Goal: Transaction & Acquisition: Purchase product/service

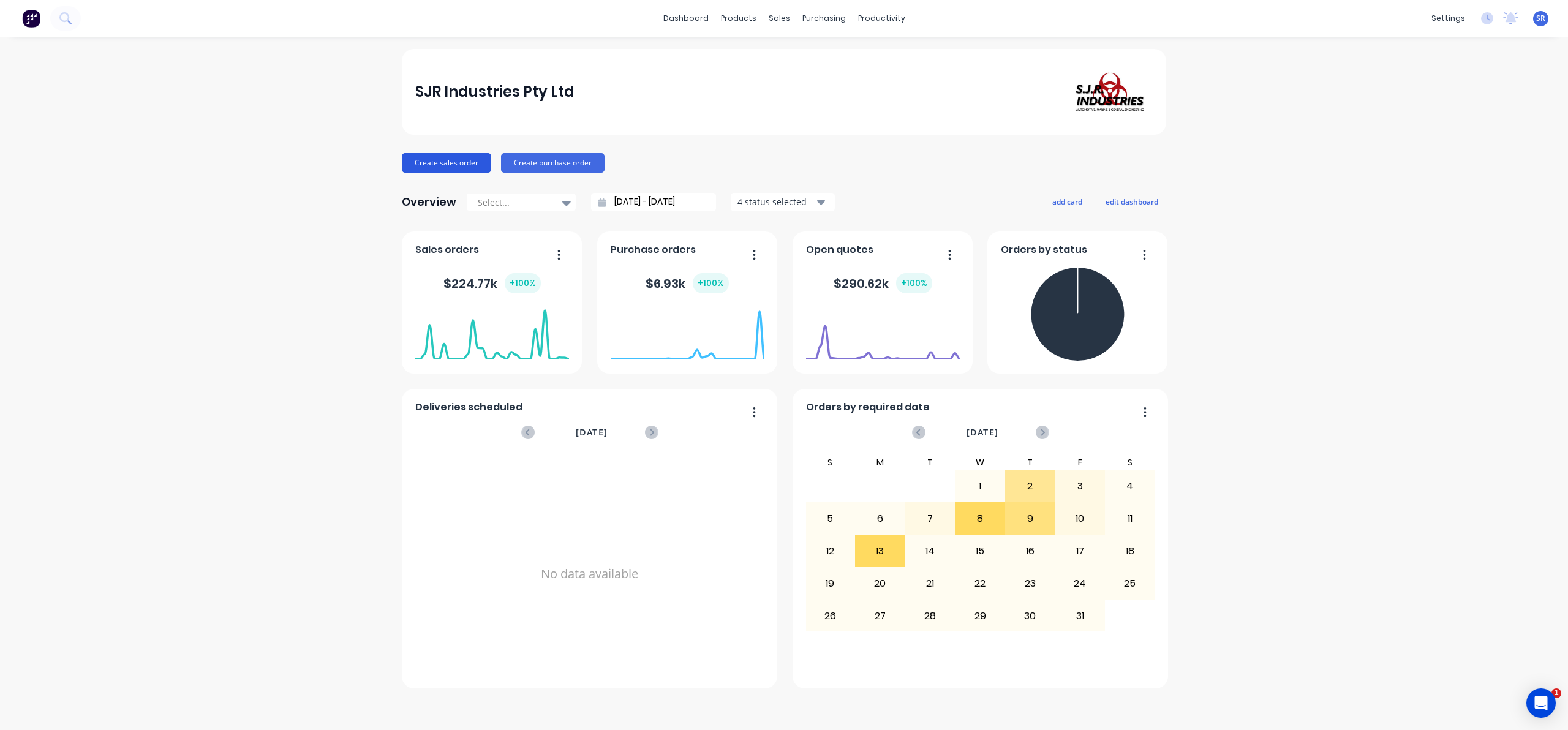
click at [451, 164] on button "Create sales order" at bounding box center [446, 163] width 89 height 19
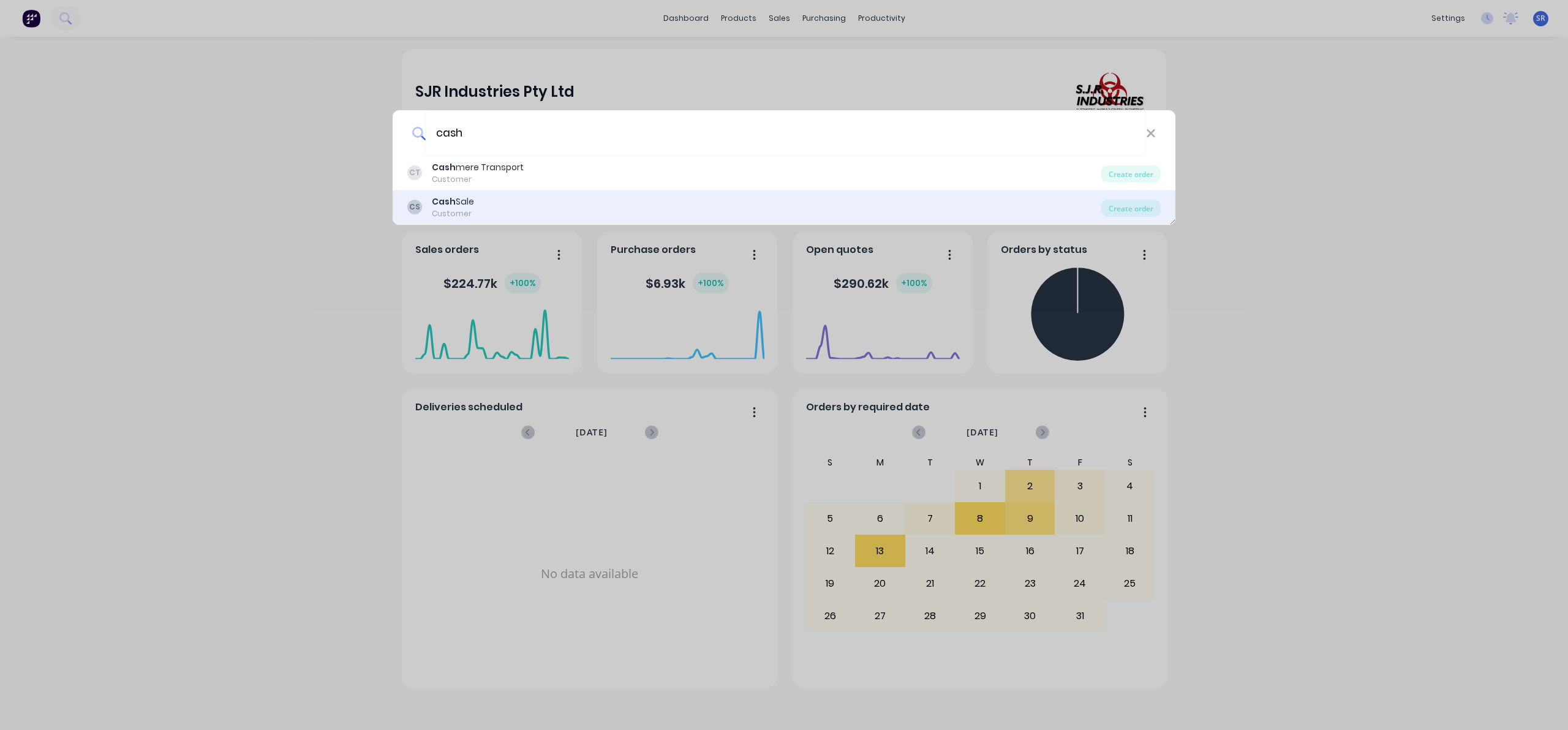
type input "cash"
click at [459, 199] on div "Cash Sale" at bounding box center [453, 202] width 42 height 13
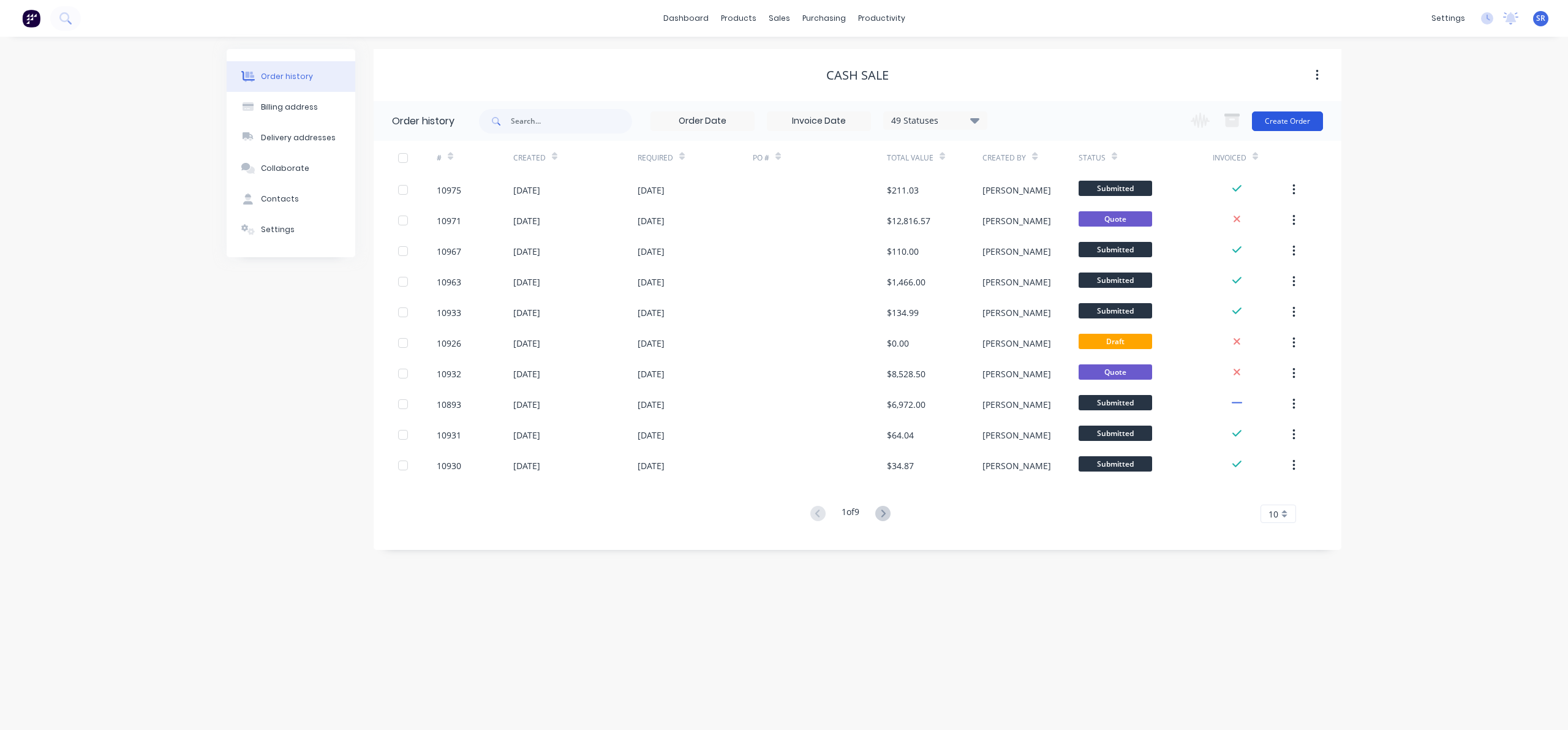
click at [1289, 120] on button "Create Order" at bounding box center [1287, 121] width 71 height 19
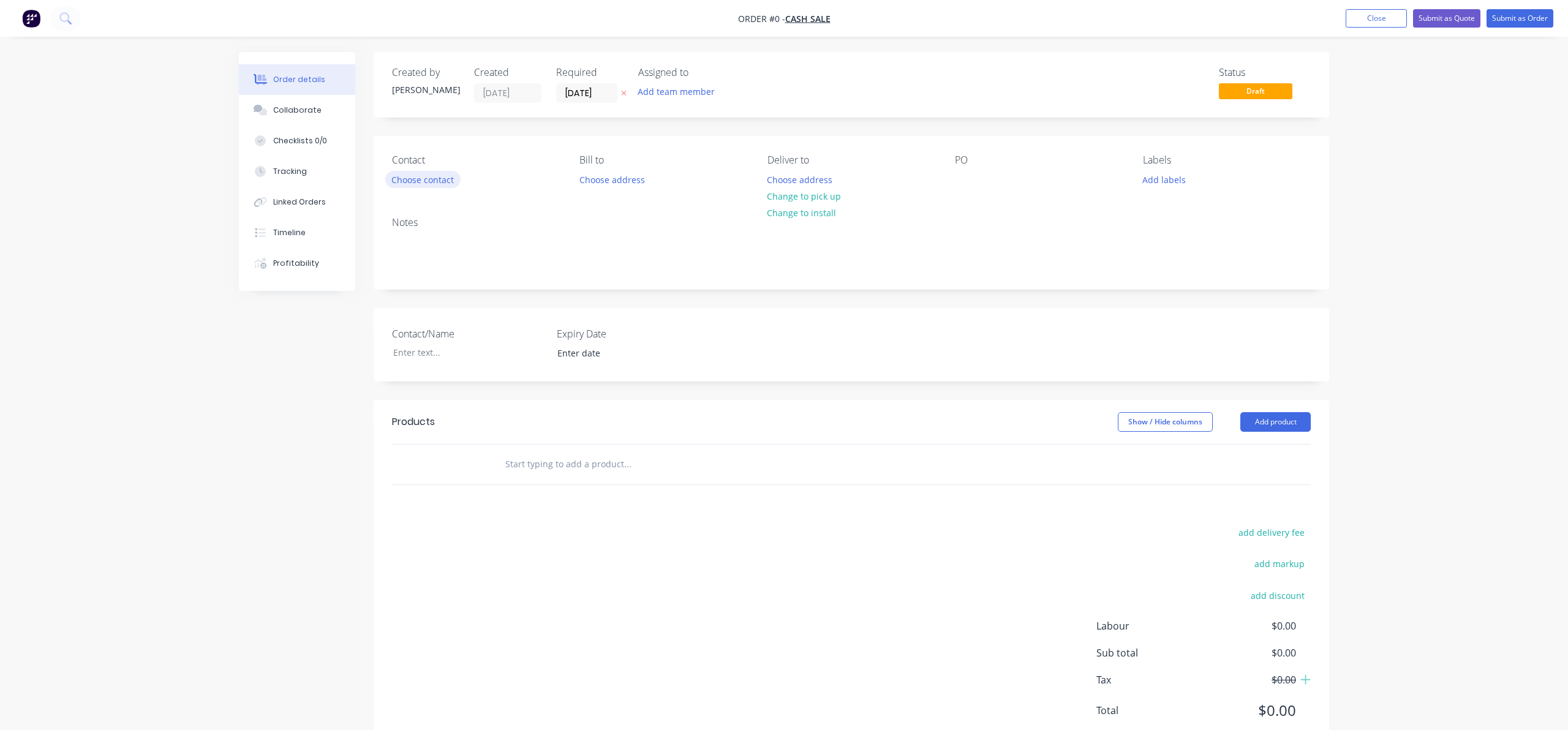
click at [410, 179] on button "Choose contact" at bounding box center [423, 179] width 75 height 16
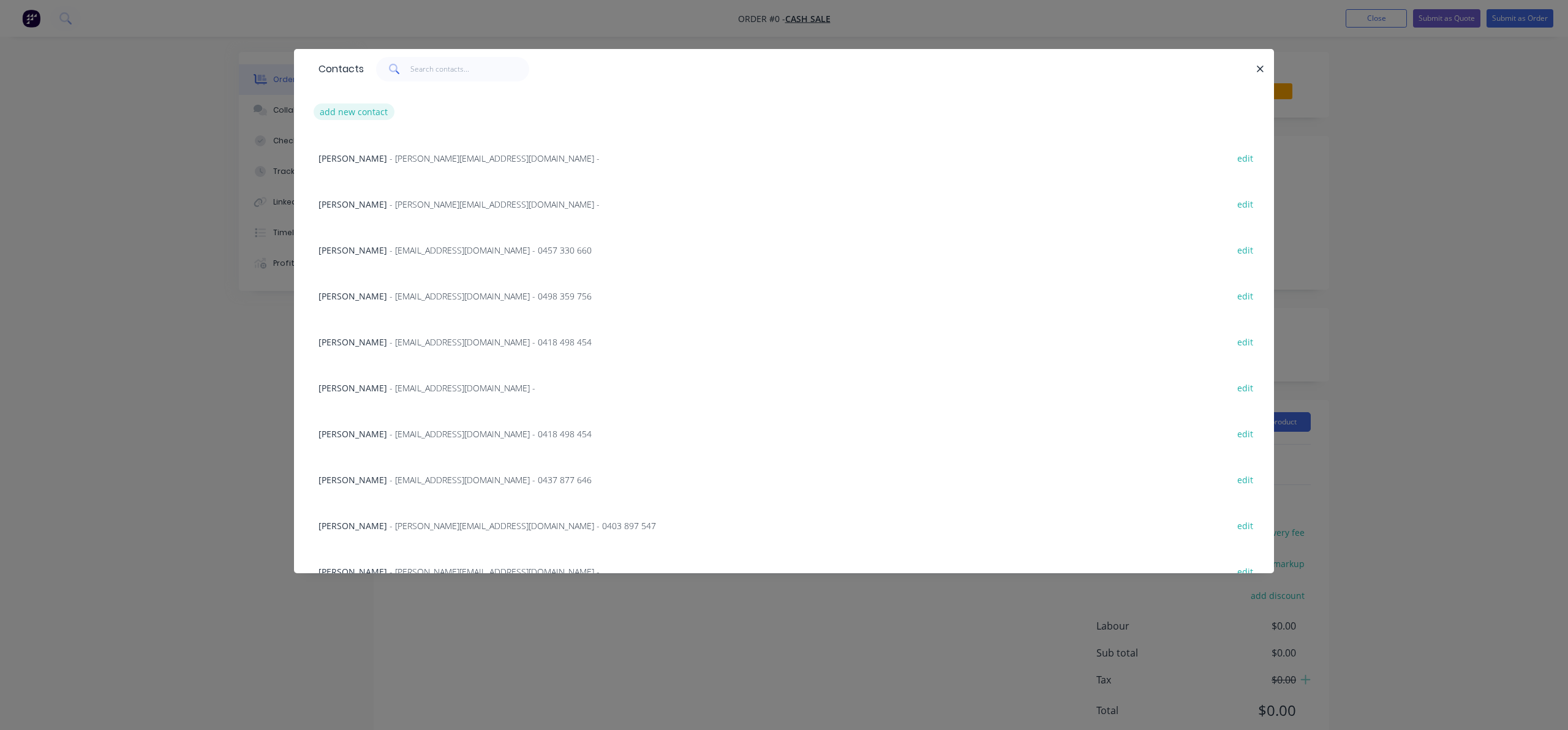
click at [357, 105] on button "add new contact" at bounding box center [354, 112] width 81 height 16
select select "AU"
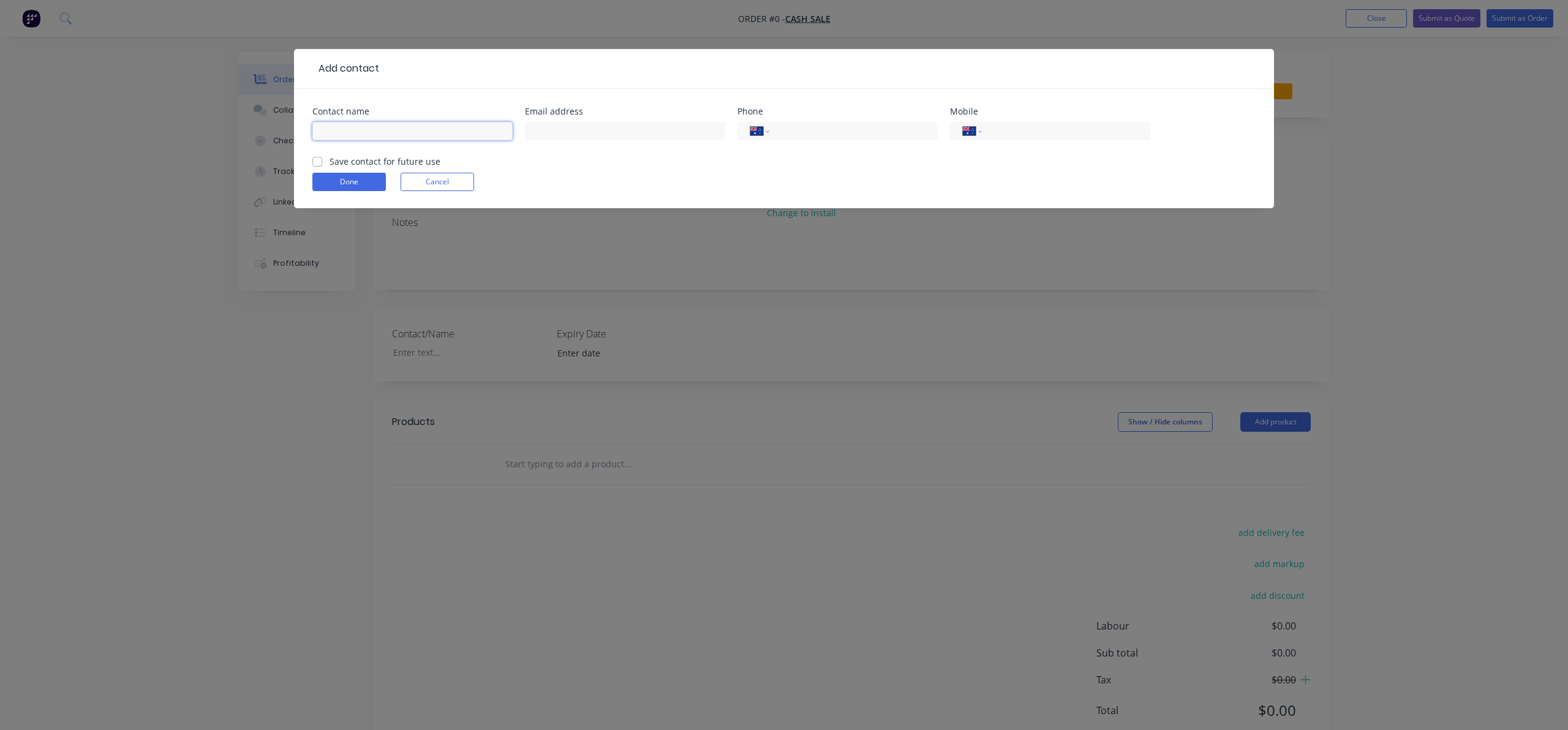
click at [358, 135] on input "text" at bounding box center [412, 131] width 200 height 19
type input "[PERSON_NAME] Cattle"
click at [791, 126] on input "tel" at bounding box center [851, 131] width 147 height 14
type input "0459 020 809"
drag, startPoint x: 845, startPoint y: 131, endPoint x: 754, endPoint y: 135, distance: 91.1
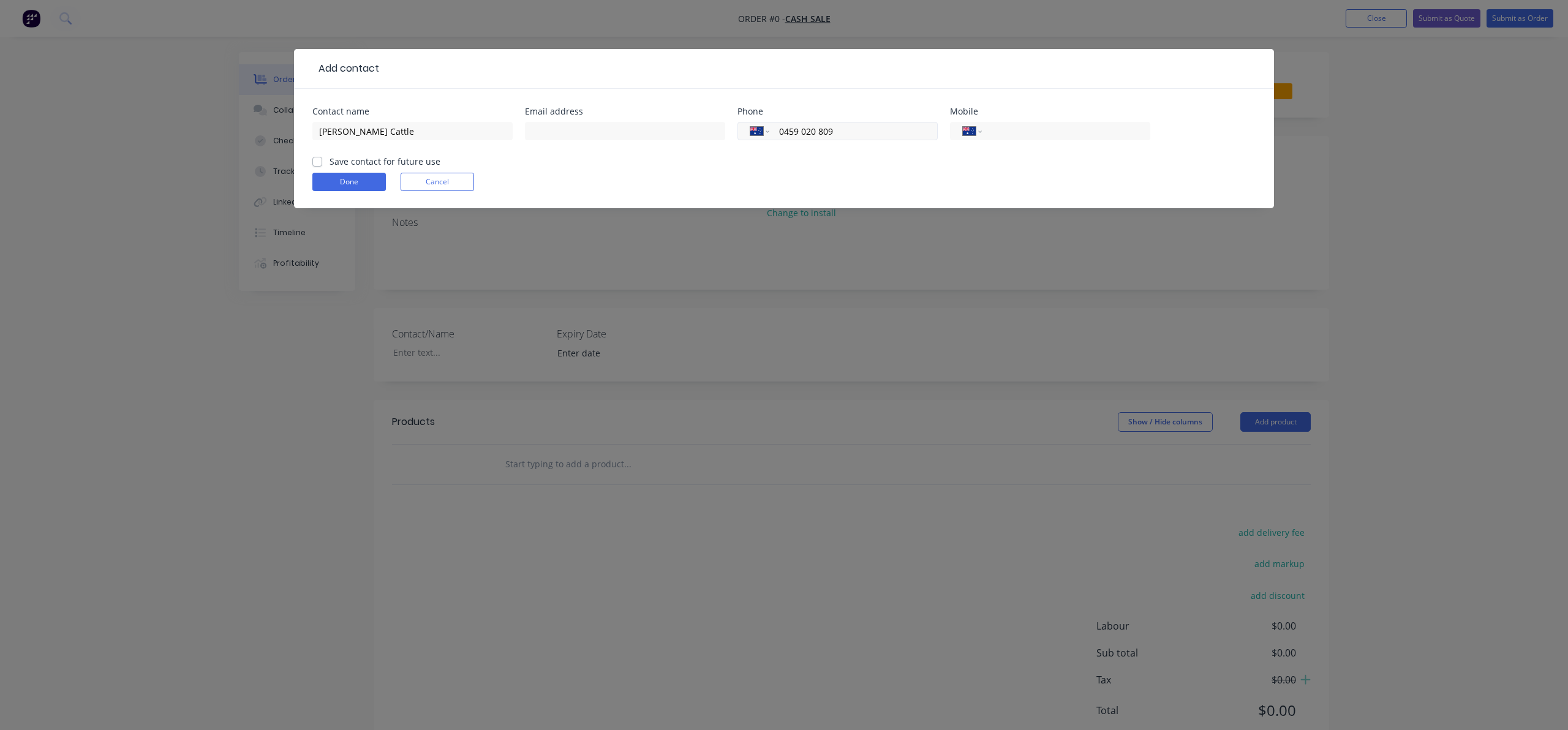
click at [754, 134] on div "International [GEOGRAPHIC_DATA] [GEOGRAPHIC_DATA] [GEOGRAPHIC_DATA] [GEOGRAPHIC…" at bounding box center [837, 131] width 200 height 19
click at [1055, 133] on input "tel" at bounding box center [1063, 131] width 147 height 14
paste input "0459 020 809"
type input "0459 020 809"
drag, startPoint x: 317, startPoint y: 158, endPoint x: 329, endPoint y: 170, distance: 17.0
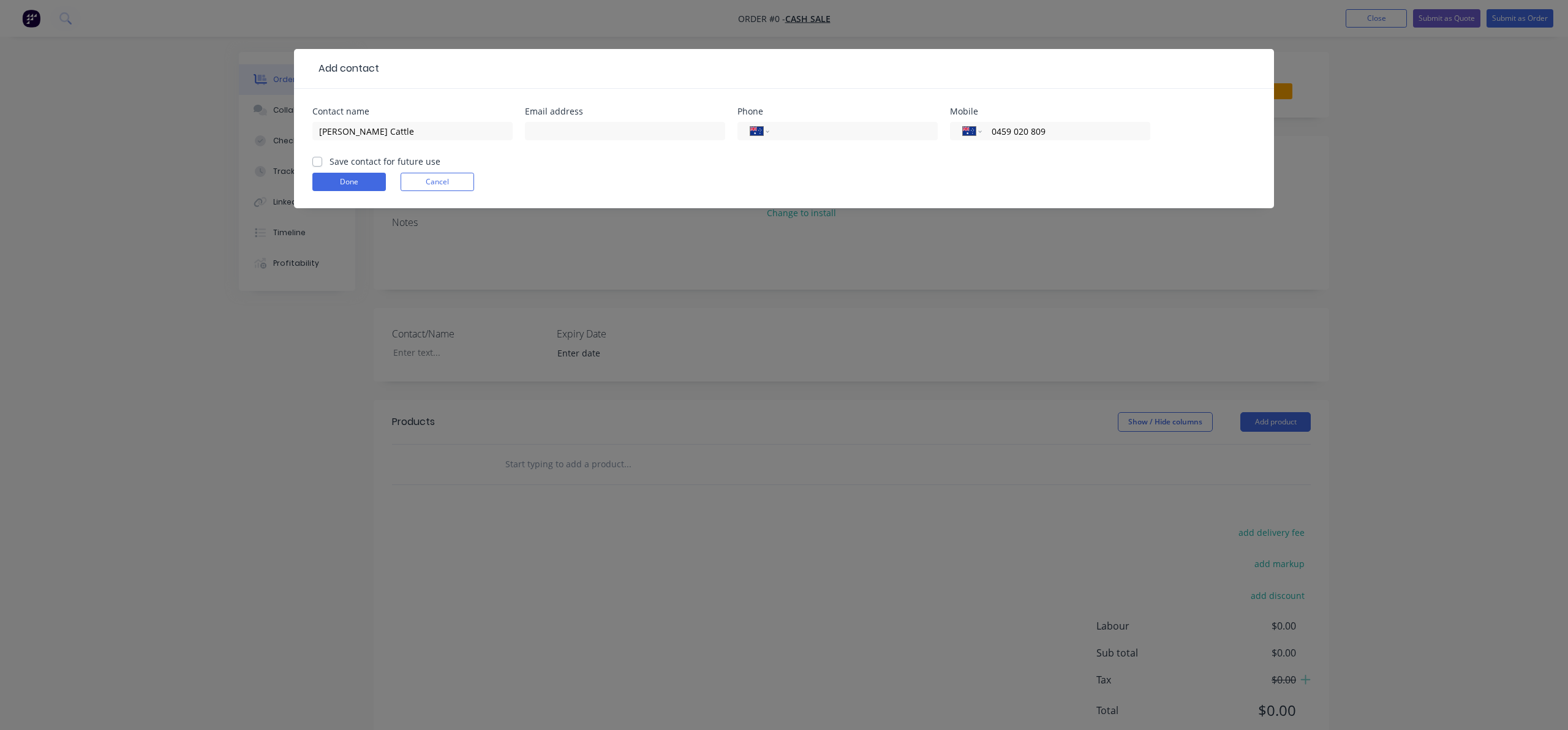
click at [329, 158] on label "Save contact for future use" at bounding box center [384, 161] width 111 height 13
click at [317, 158] on input "Save contact for future use" at bounding box center [317, 161] width 10 height 11
checkbox input "true"
click at [331, 173] on button "Done" at bounding box center [349, 182] width 74 height 19
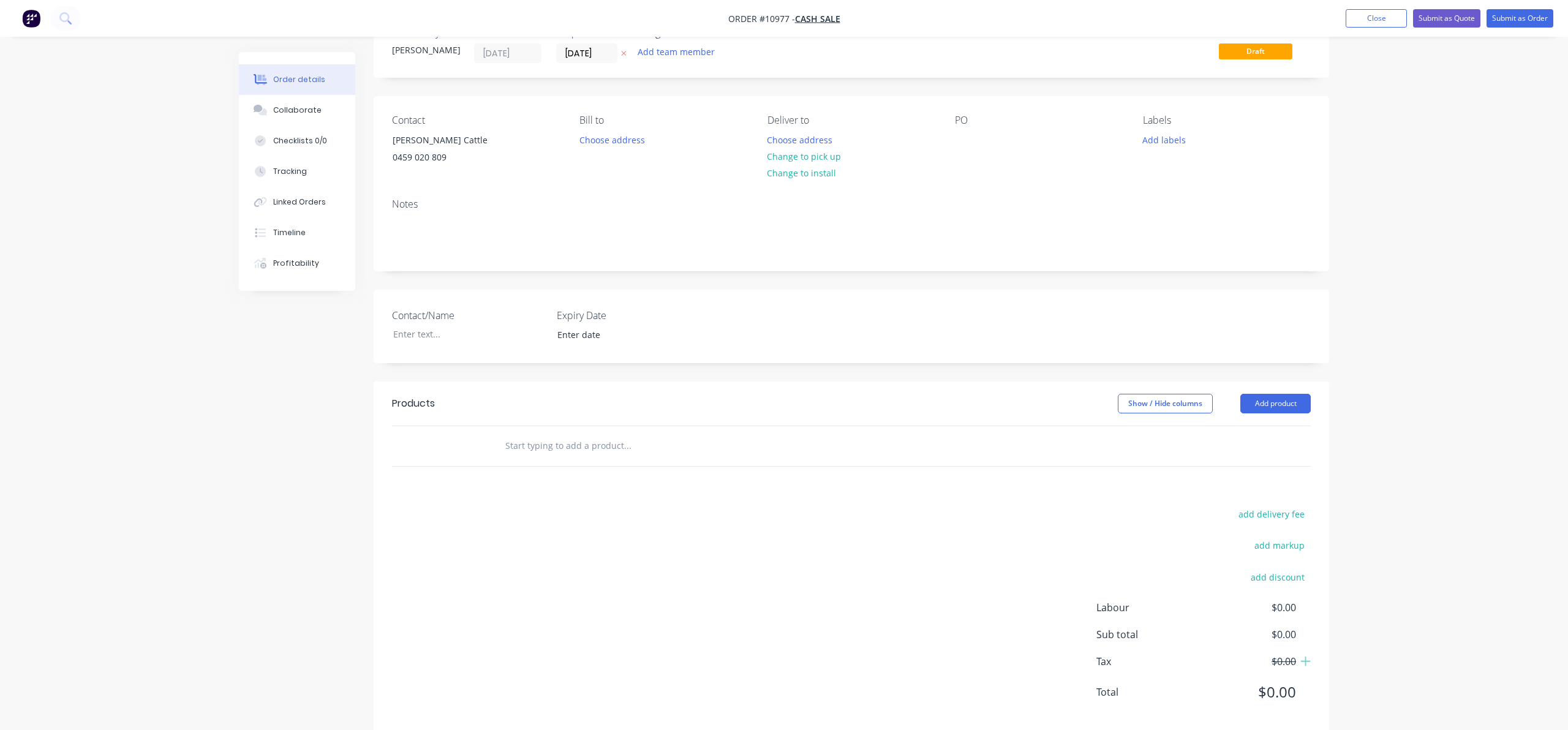
scroll to position [41, 0]
click at [579, 449] on input "text" at bounding box center [627, 445] width 245 height 24
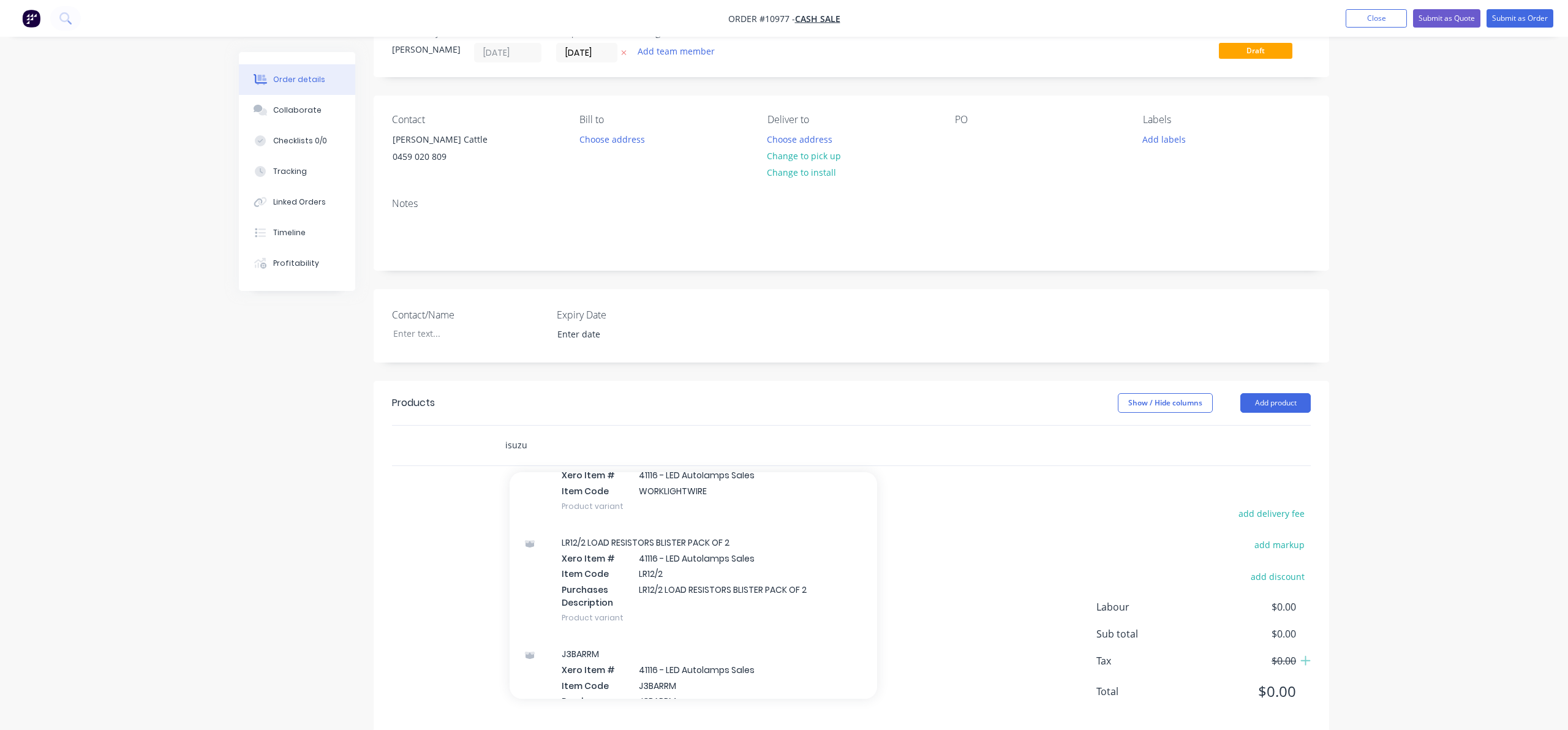
scroll to position [4971, 0]
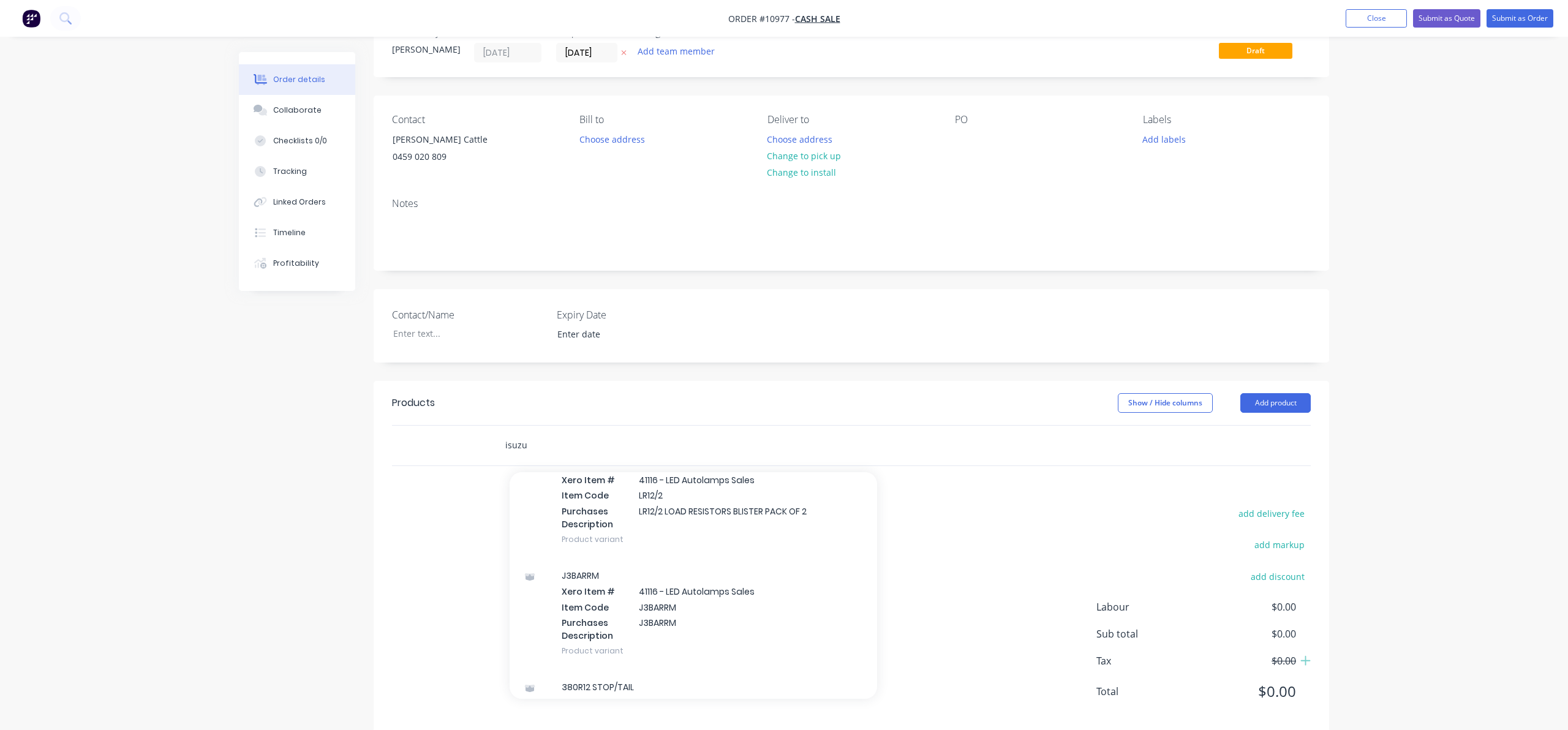
drag, startPoint x: 586, startPoint y: 445, endPoint x: 484, endPoint y: 443, distance: 102.0
click at [485, 444] on div "isuzu Add isuzu to order 2PM.5LP LICENSE PLATE LOAD RESISTOR Xero Item # 2PM.5L…" at bounding box center [851, 445] width 919 height 40
click at [539, 434] on input "cross" at bounding box center [627, 445] width 245 height 24
click at [539, 444] on input "cross" at bounding box center [627, 445] width 245 height 24
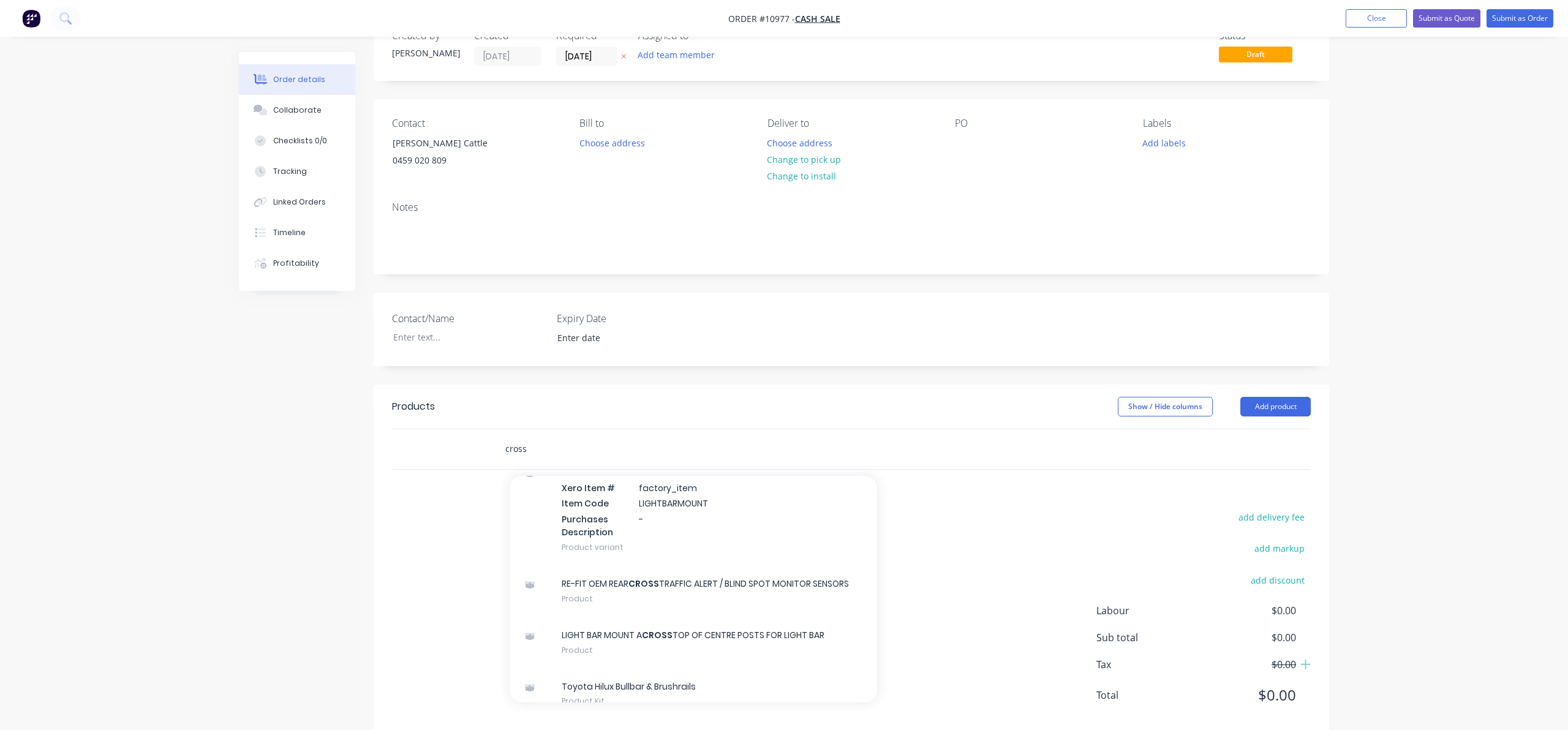
scroll to position [226, 0]
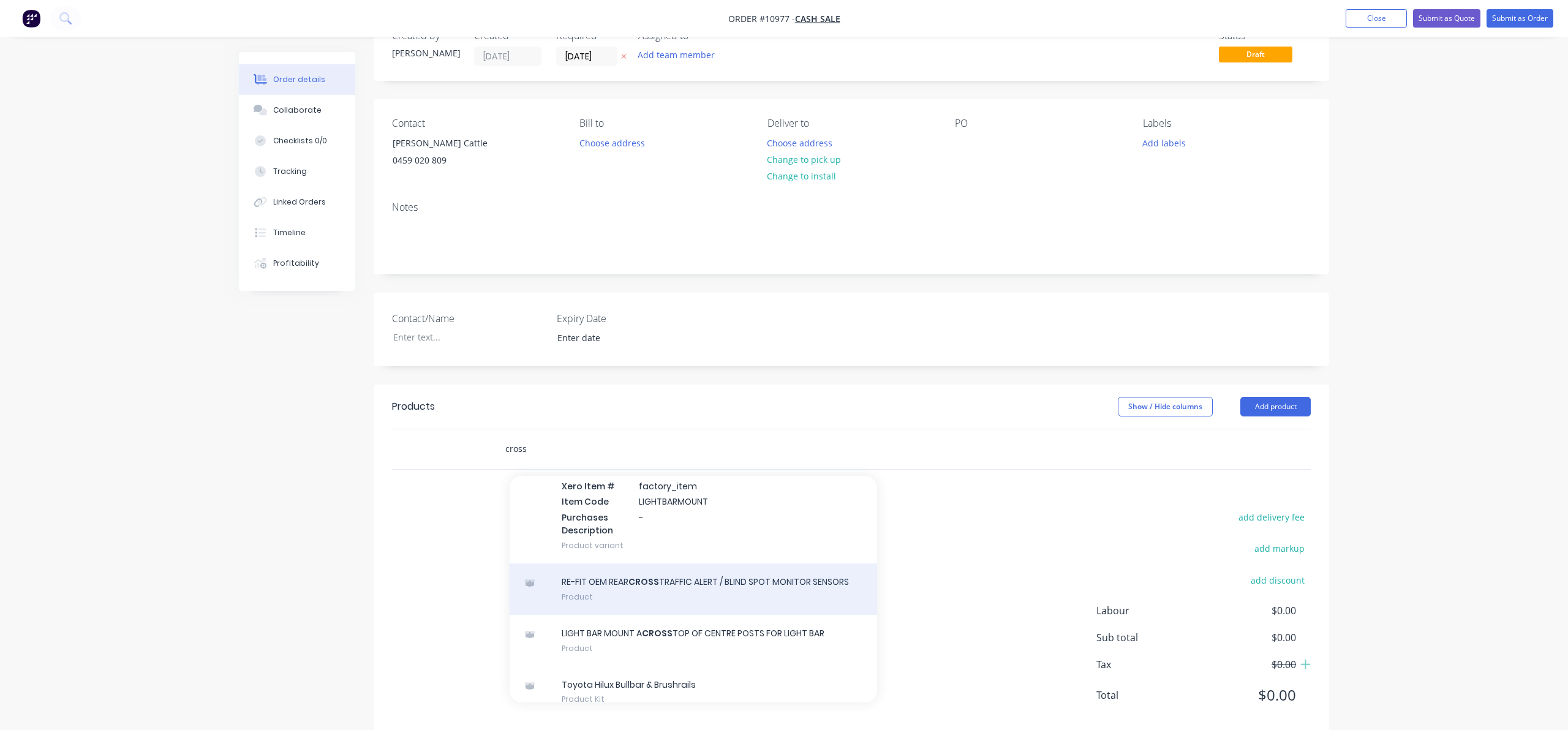
type input "cross"
click at [762, 582] on div "RE-FIT OEM REAR CROSS TRAFFIC ALERT / BLIND SPOT MONITOR SENSORS Product" at bounding box center [693, 589] width 367 height 51
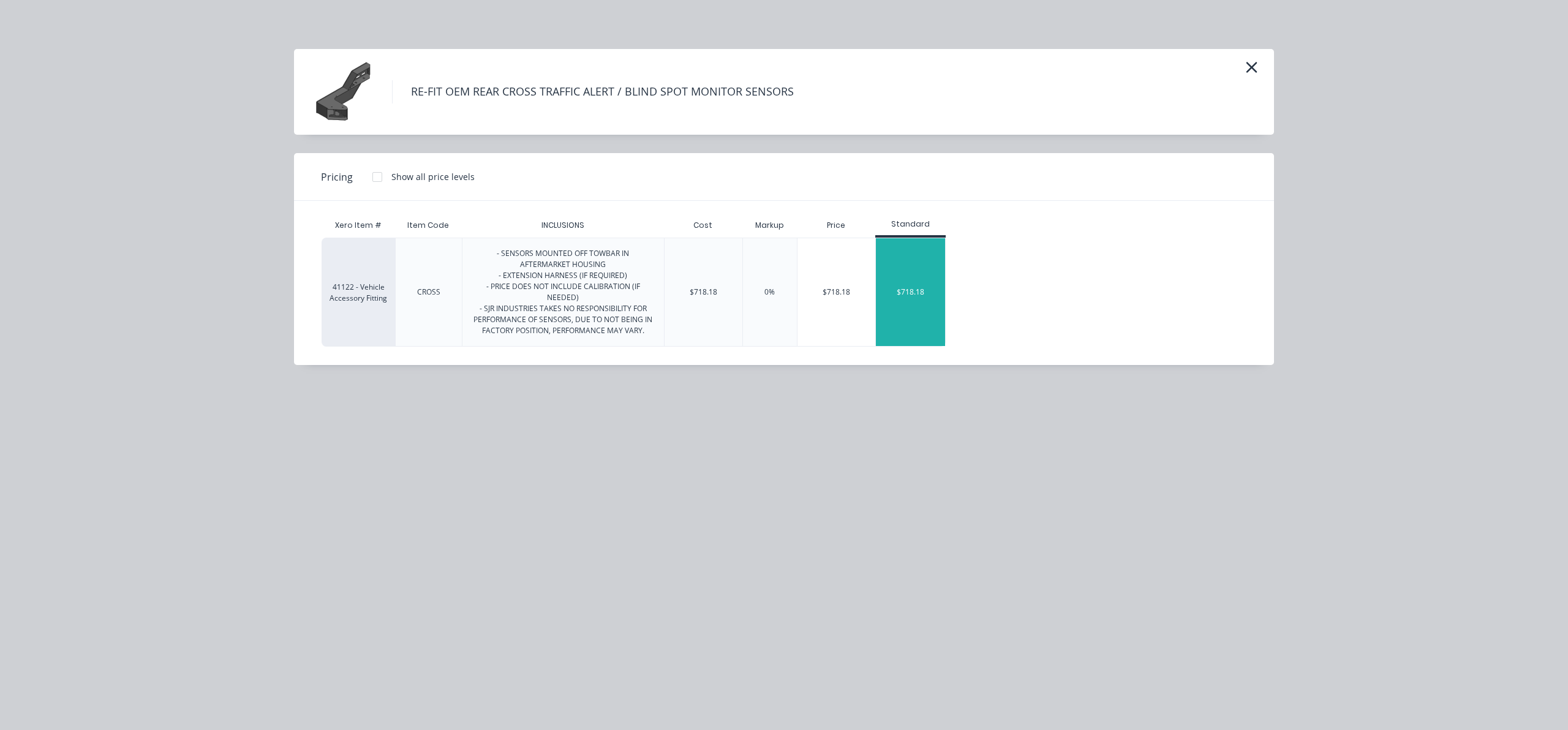
click at [897, 309] on div "$718.18" at bounding box center [910, 292] width 69 height 108
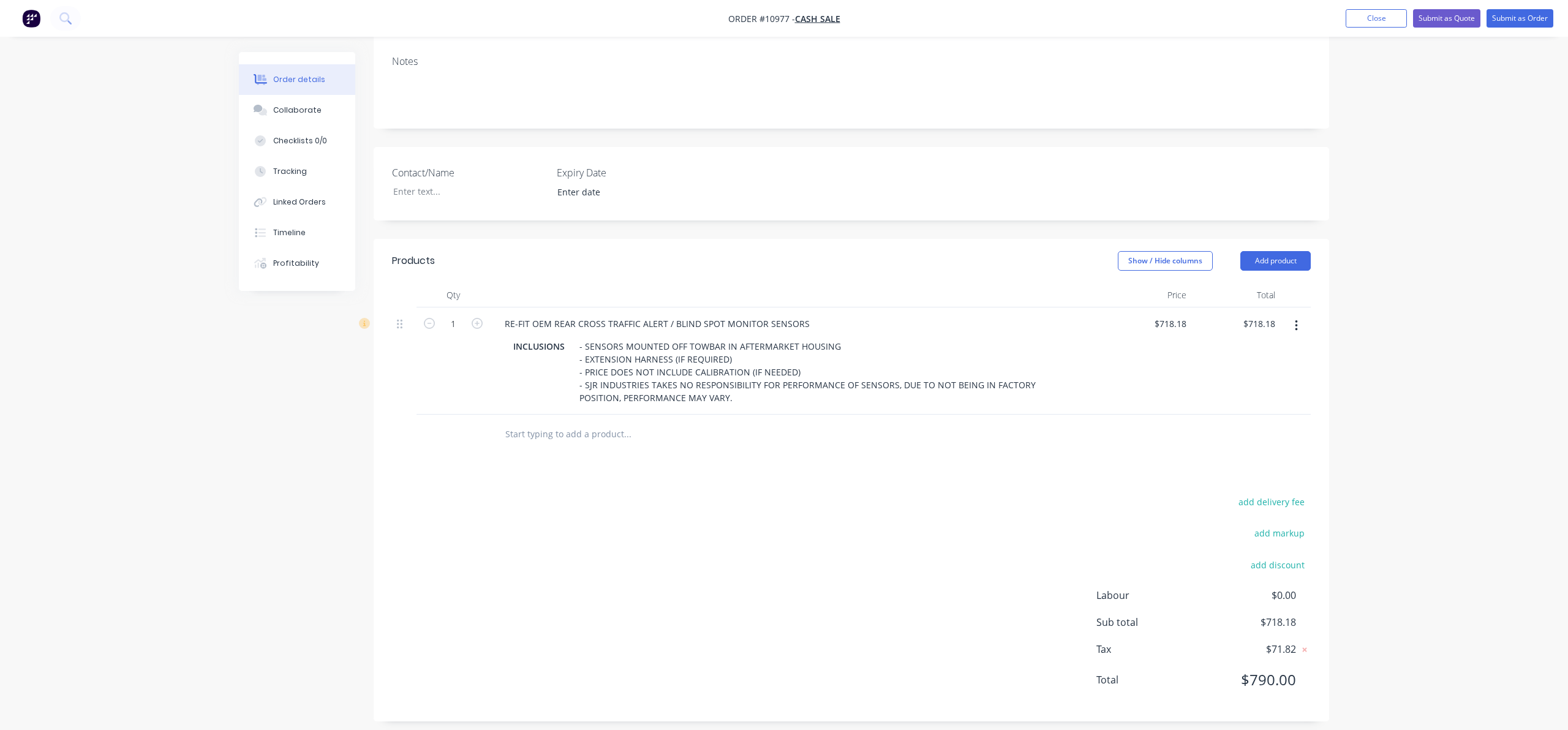
scroll to position [192, 0]
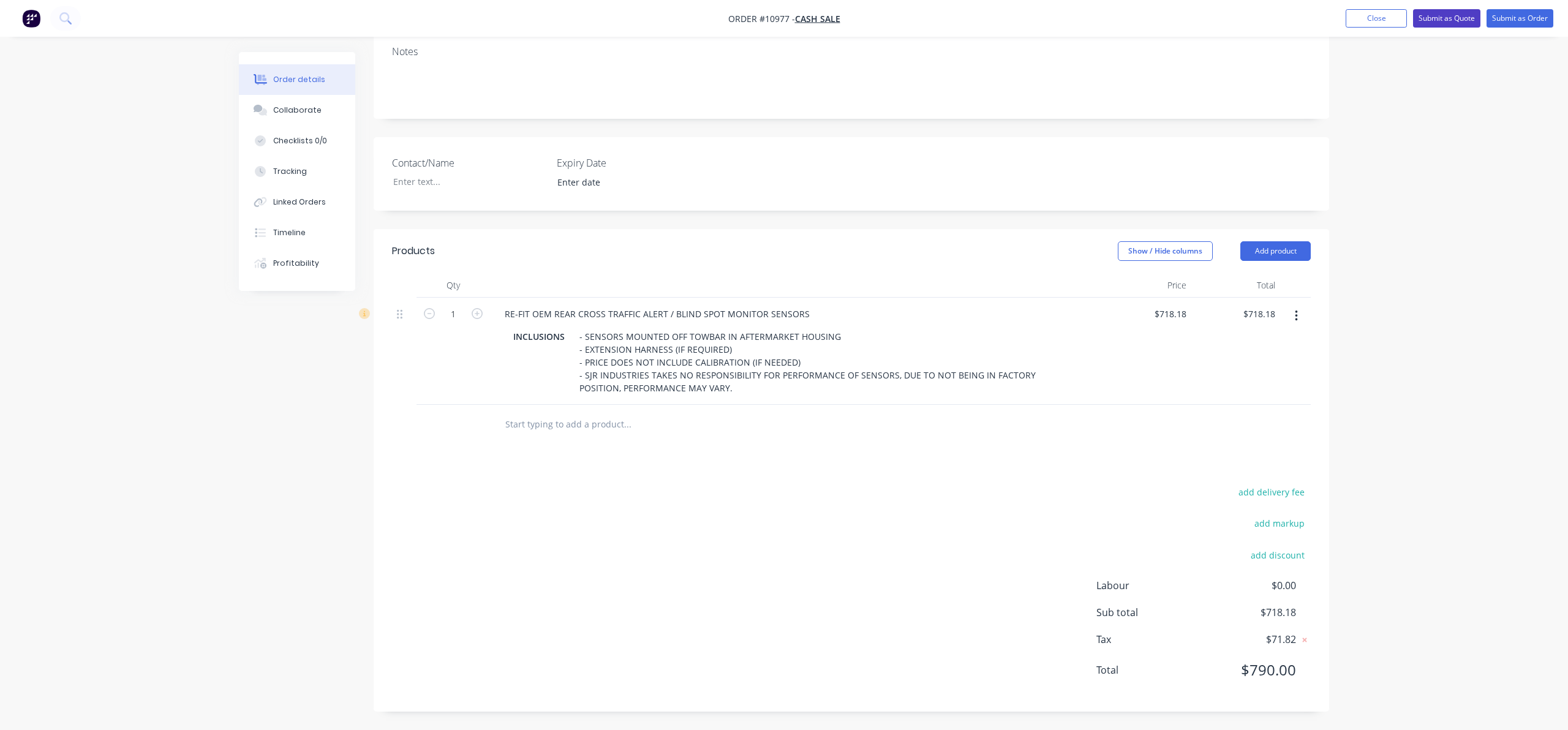
click at [1449, 19] on button "Submit as Quote" at bounding box center [1446, 18] width 67 height 19
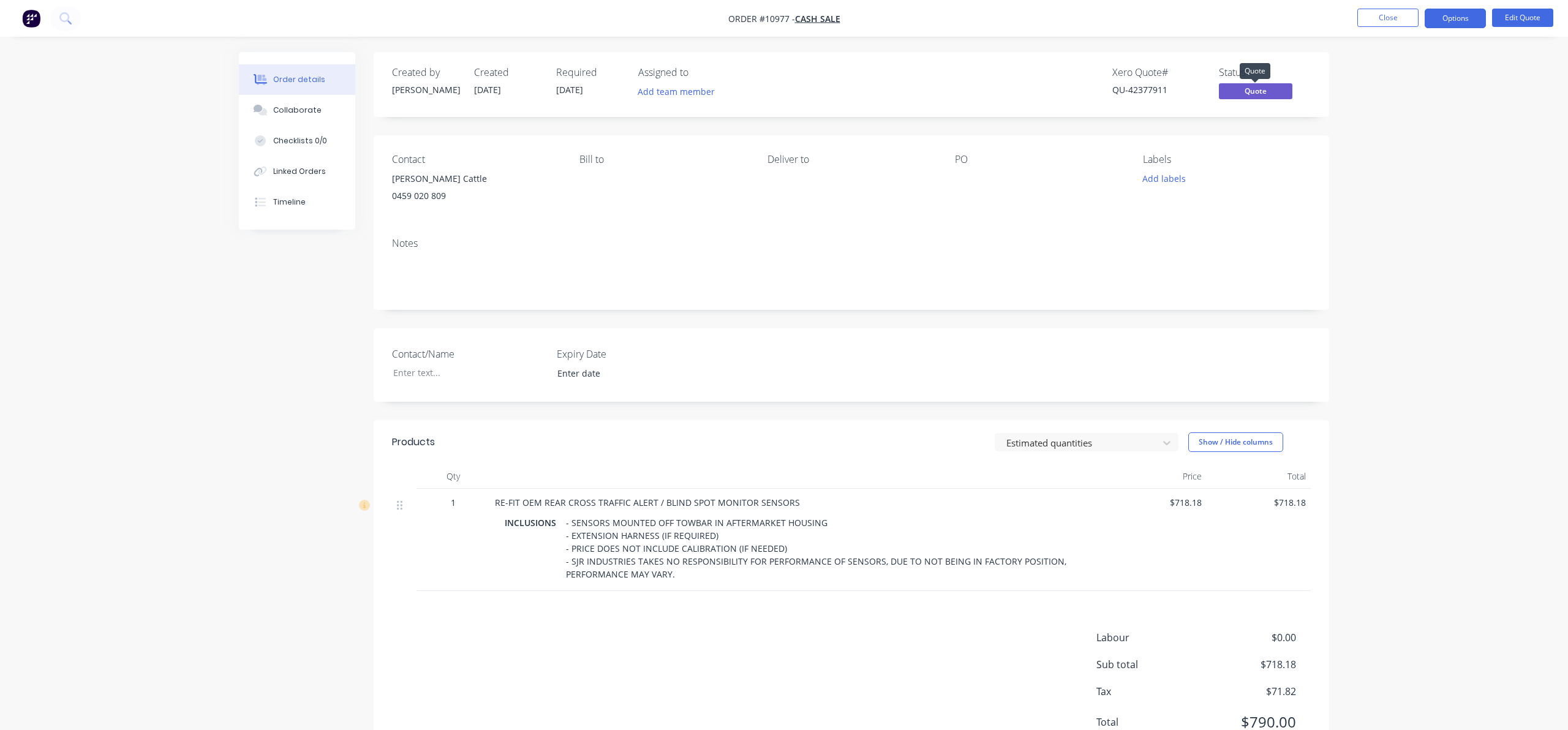
click at [1247, 92] on span "Quote" at bounding box center [1256, 91] width 74 height 15
click at [1459, 15] on button "Options" at bounding box center [1455, 19] width 62 height 19
click at [1389, 75] on div "Quote" at bounding box center [1418, 75] width 113 height 18
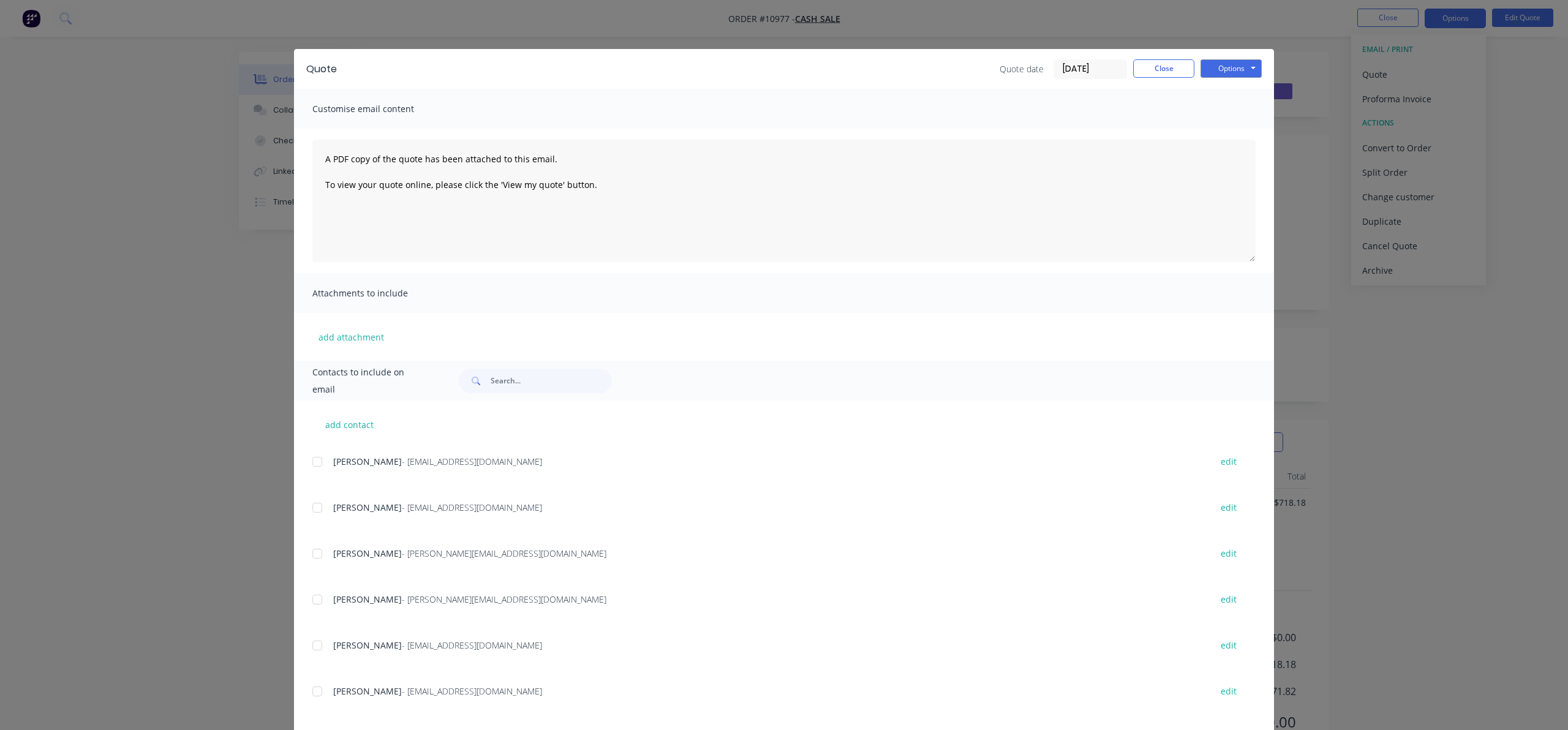
scroll to position [1239, 0]
click at [496, 380] on input "text" at bounding box center [551, 381] width 121 height 24
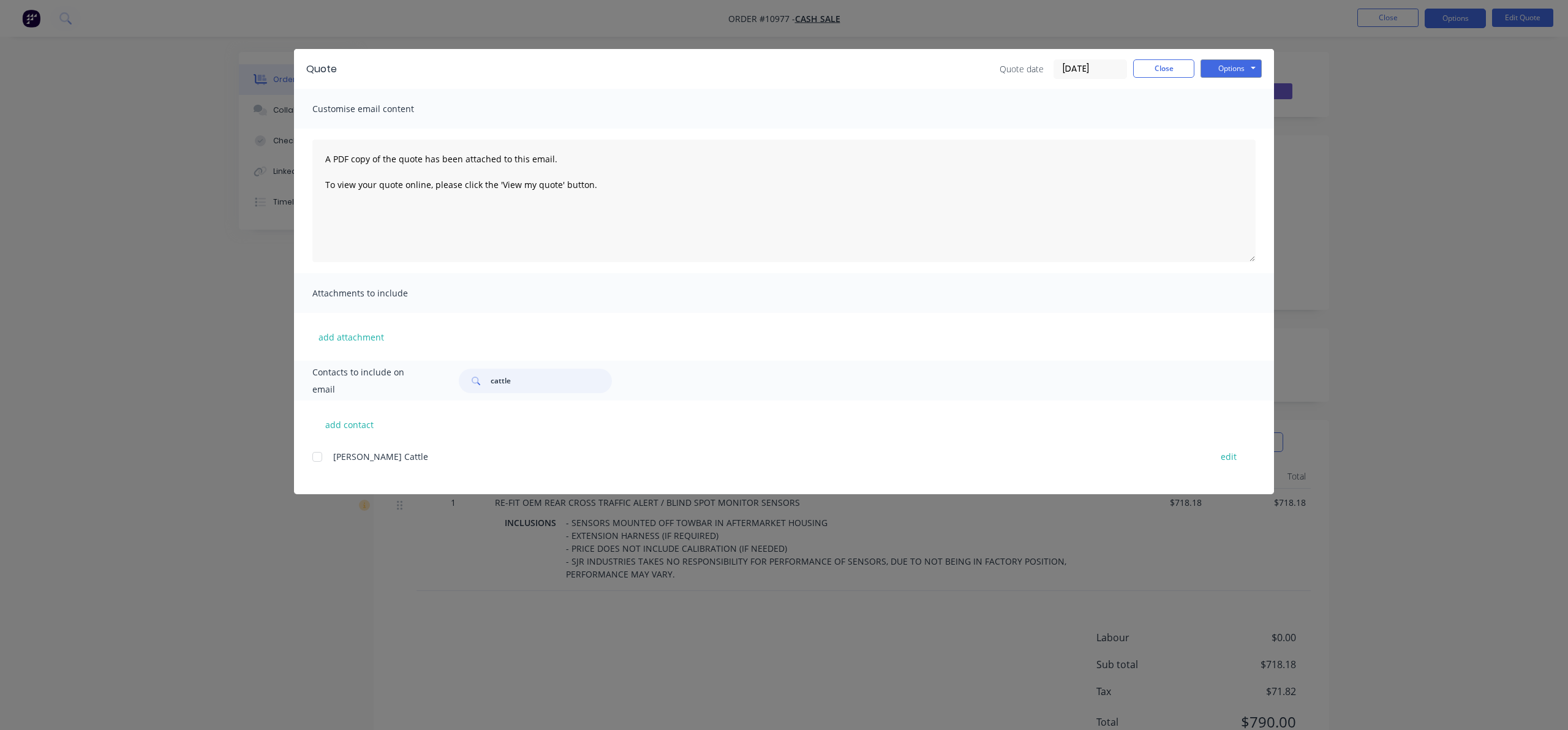
click at [314, 453] on div at bounding box center [317, 457] width 24 height 24
type input "cattle"
click at [1232, 69] on button "Options" at bounding box center [1231, 68] width 62 height 19
click at [1247, 114] on button "Print" at bounding box center [1239, 110] width 79 height 20
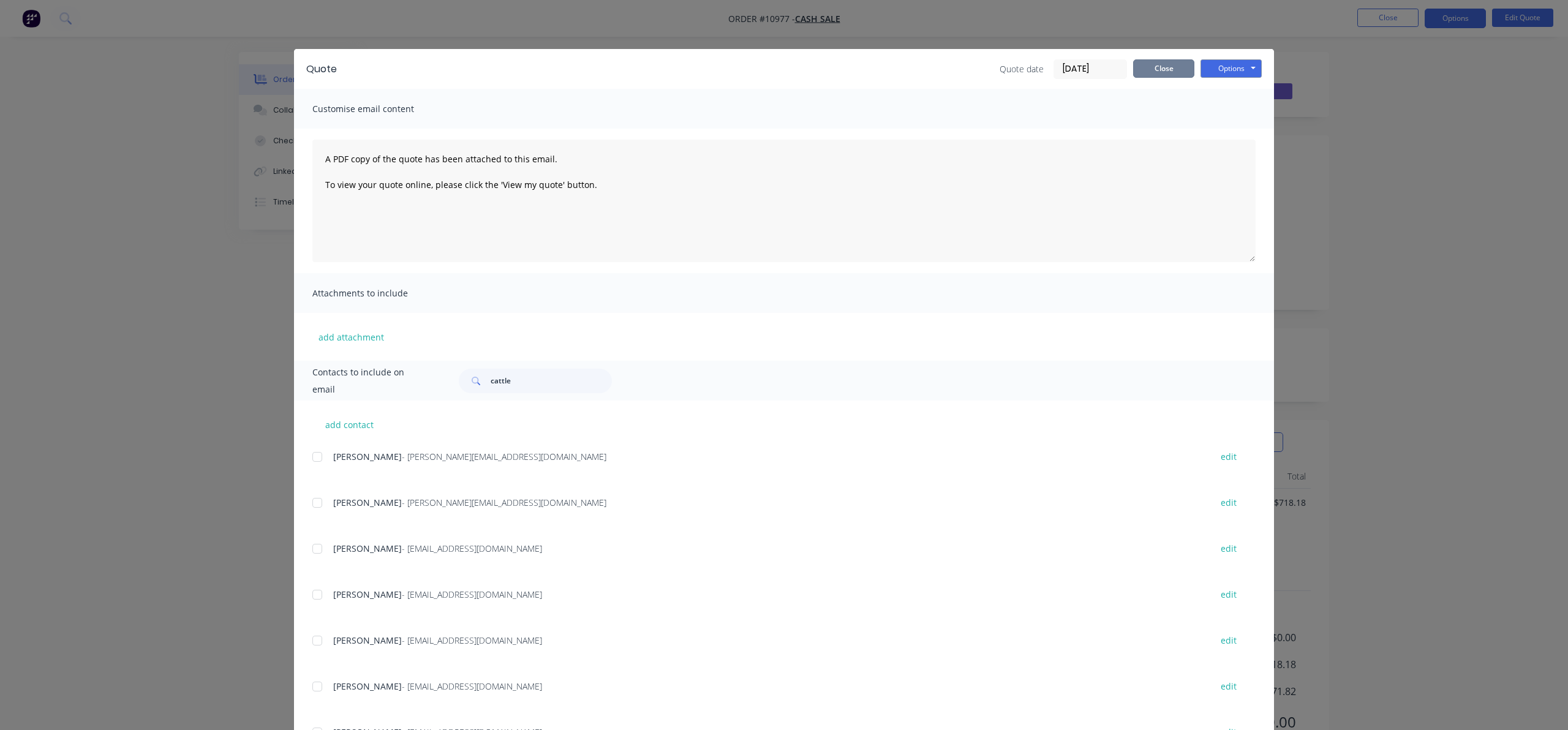
click at [1174, 71] on button "Close" at bounding box center [1164, 68] width 62 height 19
